Goal: Check status: Check status

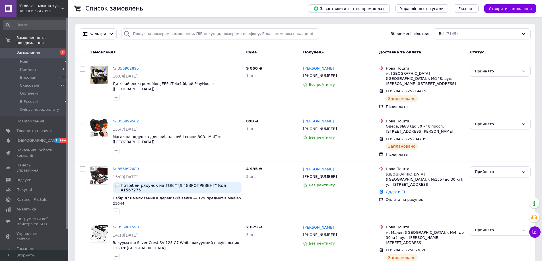
click at [36, 50] on span "Замовлення" at bounding box center [28, 52] width 24 height 5
click at [35, 50] on span "Замовлення" at bounding box center [28, 52] width 24 height 5
click at [31, 50] on span "Замовлення" at bounding box center [28, 52] width 24 height 5
